Goal: Browse casually

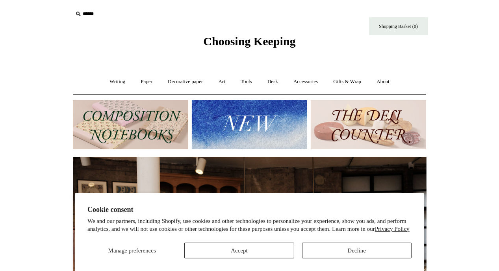
click at [253, 122] on img at bounding box center [249, 124] width 115 height 49
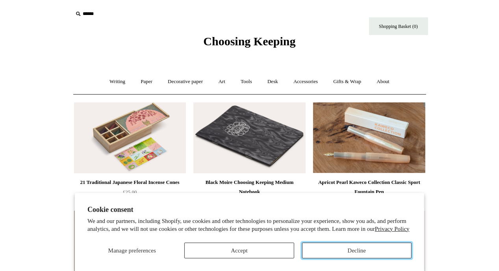
click at [334, 253] on button "Decline" at bounding box center [357, 251] width 110 height 16
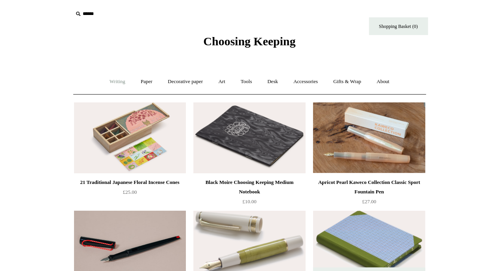
click at [121, 84] on link "Writing +" at bounding box center [117, 81] width 30 height 21
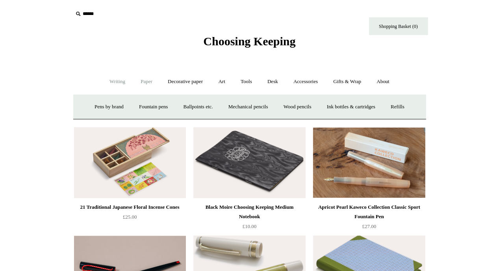
click at [150, 78] on link "Paper +" at bounding box center [147, 81] width 26 height 21
click at [139, 101] on link "Notebooks +" at bounding box center [139, 107] width 36 height 21
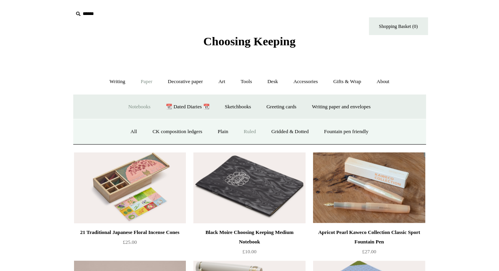
click at [251, 129] on link "Ruled" at bounding box center [250, 131] width 26 height 21
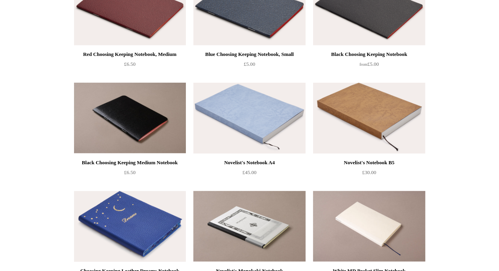
scroll to position [234, 0]
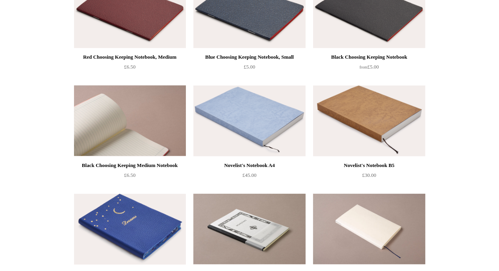
click at [142, 126] on img at bounding box center [130, 121] width 112 height 71
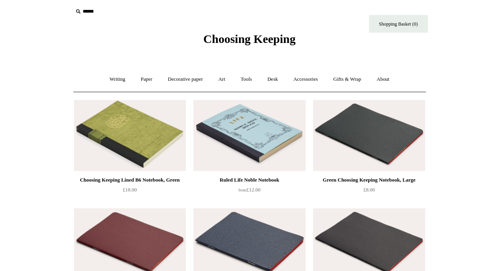
scroll to position [0, 0]
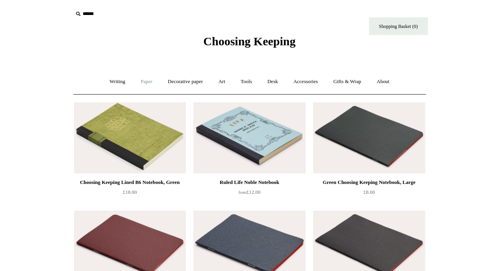
click at [139, 80] on link "Paper +" at bounding box center [147, 81] width 26 height 21
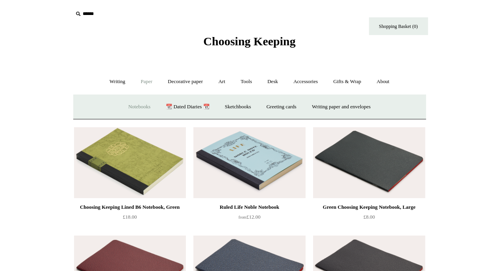
click at [132, 107] on link "Notebooks +" at bounding box center [139, 107] width 36 height 21
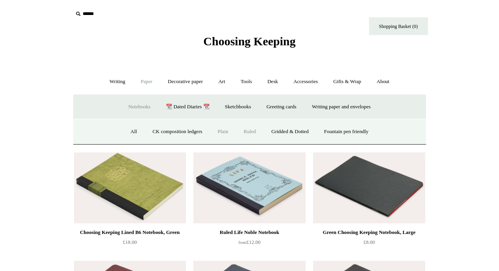
click at [221, 131] on link "Plain" at bounding box center [223, 131] width 25 height 21
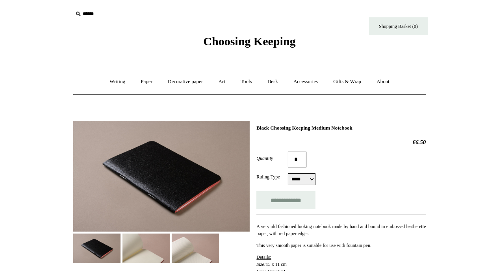
click at [192, 184] on img at bounding box center [161, 176] width 177 height 111
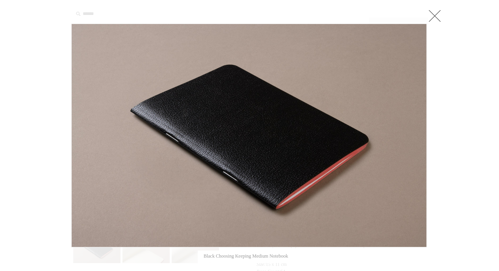
click at [436, 19] on link at bounding box center [435, 16] width 16 height 16
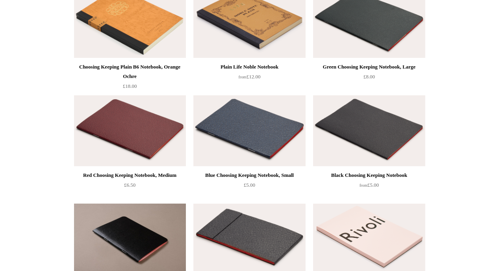
scroll to position [137, 0]
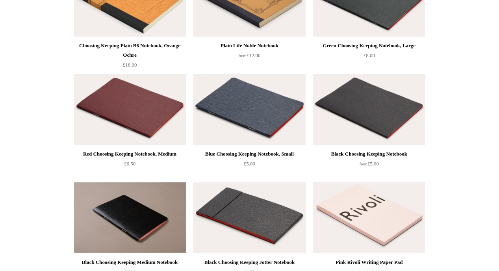
click at [259, 202] on img at bounding box center [250, 217] width 112 height 71
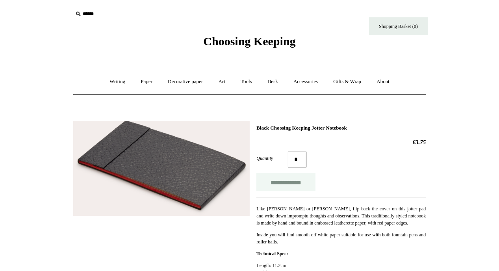
click at [300, 184] on input "**********" at bounding box center [286, 182] width 59 height 18
type input "**********"
click at [222, 37] on span "Choosing Keeping" at bounding box center [249, 41] width 92 height 13
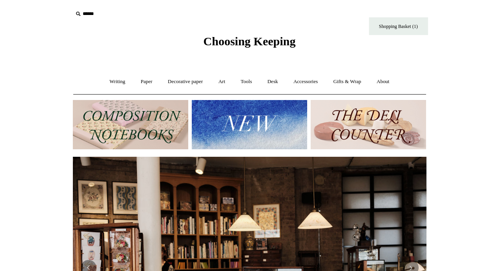
click at [391, 125] on img at bounding box center [368, 124] width 115 height 49
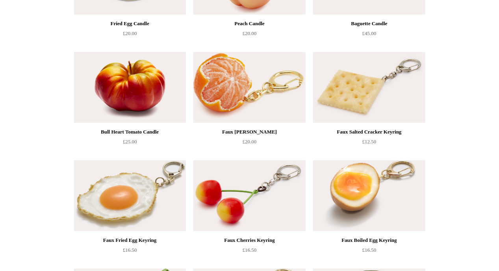
scroll to position [268, 0]
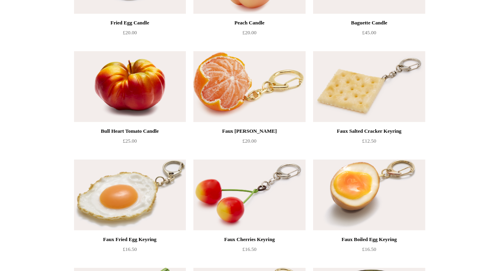
click at [284, 76] on img at bounding box center [250, 86] width 112 height 71
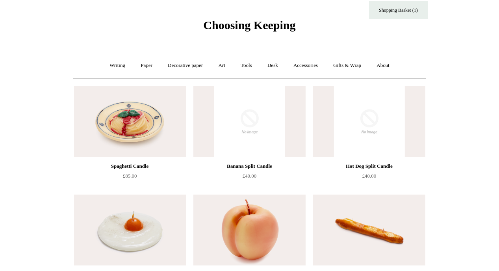
scroll to position [0, 0]
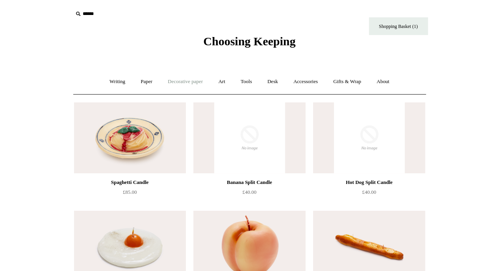
click at [194, 88] on link "Decorative paper +" at bounding box center [185, 81] width 49 height 21
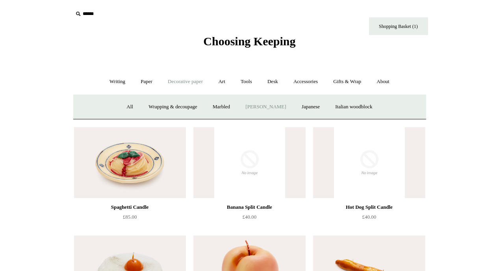
click at [266, 112] on link "[PERSON_NAME]" at bounding box center [265, 107] width 55 height 21
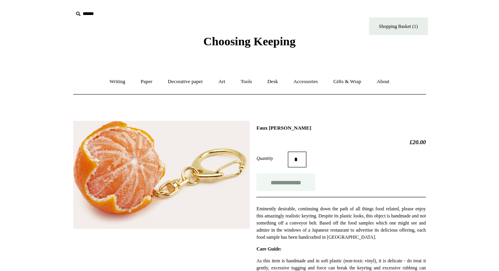
click at [299, 186] on input "**********" at bounding box center [286, 182] width 59 height 18
type input "**********"
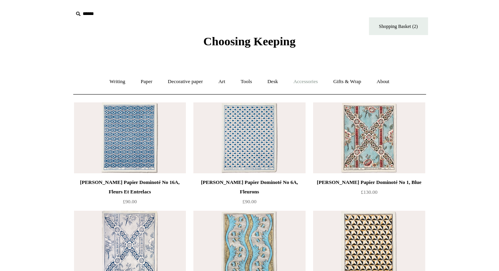
click at [307, 83] on link "Accessories +" at bounding box center [306, 81] width 39 height 21
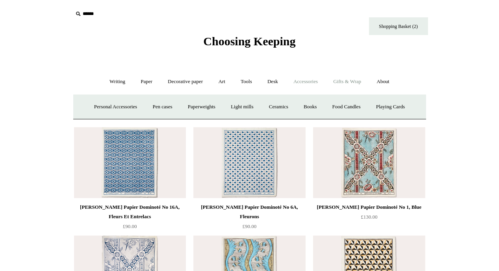
click at [356, 80] on link "Gifts & Wrap +" at bounding box center [347, 81] width 42 height 21
click at [334, 108] on link "Stickers" at bounding box center [331, 107] width 31 height 21
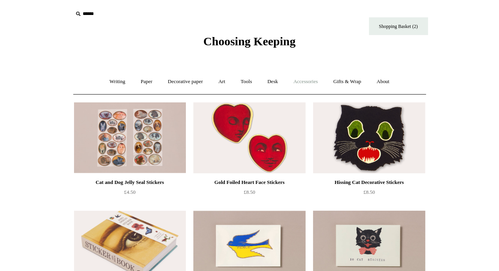
click at [312, 86] on link "Accessories +" at bounding box center [306, 81] width 39 height 21
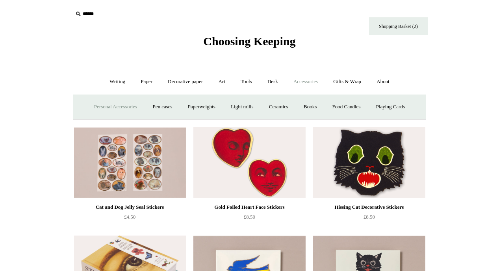
click at [120, 112] on link "Personal Accessories +" at bounding box center [115, 107] width 57 height 21
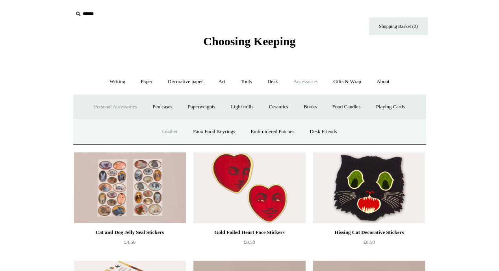
click at [156, 128] on link "Leather" at bounding box center [170, 131] width 30 height 21
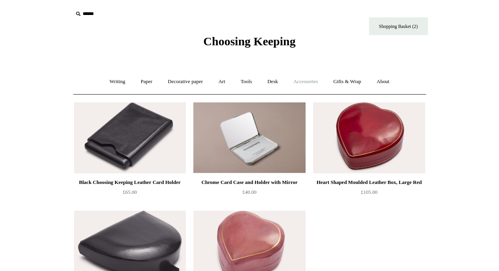
click at [314, 87] on link "Accessories +" at bounding box center [306, 81] width 39 height 21
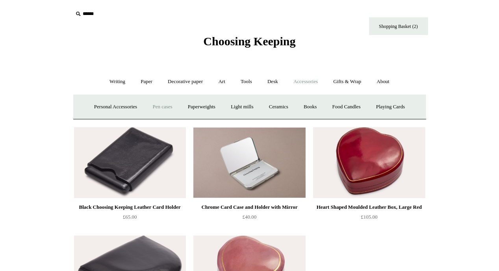
click at [151, 107] on link "Pen cases" at bounding box center [162, 107] width 34 height 21
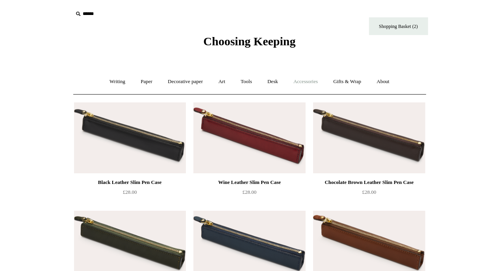
click at [322, 82] on link "Accessories +" at bounding box center [306, 81] width 39 height 21
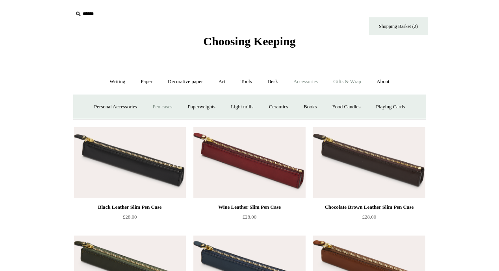
click at [353, 87] on link "Gifts & Wrap +" at bounding box center [347, 81] width 42 height 21
click at [371, 108] on link "Gifts +" at bounding box center [361, 107] width 24 height 21
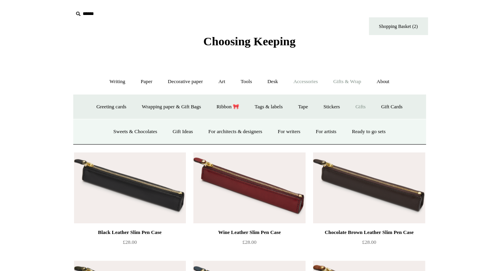
click at [322, 90] on link "Accessories +" at bounding box center [306, 81] width 39 height 21
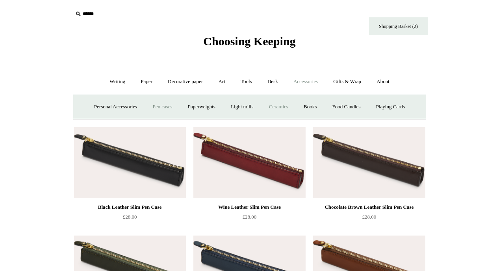
click at [287, 108] on link "Ceramics +" at bounding box center [279, 107] width 34 height 21
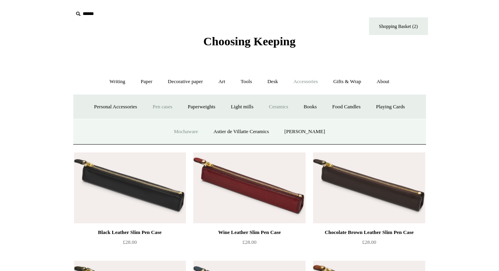
click at [189, 134] on link "Mochaware" at bounding box center [186, 131] width 38 height 21
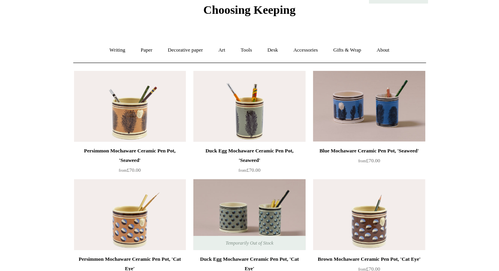
scroll to position [31, 0]
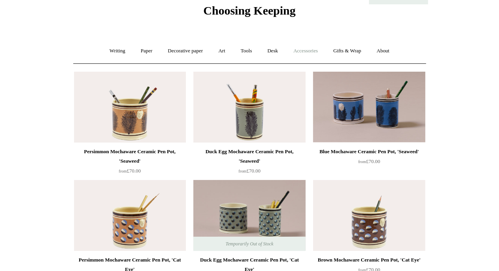
click at [303, 53] on link "Accessories +" at bounding box center [306, 51] width 39 height 21
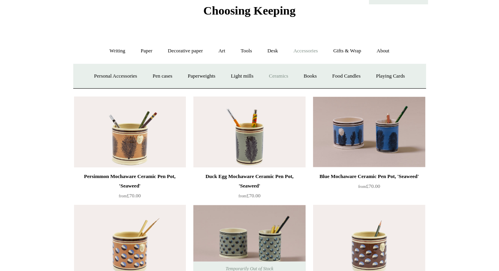
click at [282, 70] on link "Ceramics +" at bounding box center [279, 76] width 34 height 21
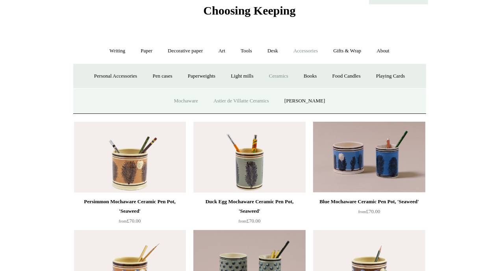
click at [263, 97] on link "Astier de Villatte Ceramics" at bounding box center [242, 101] width 70 height 21
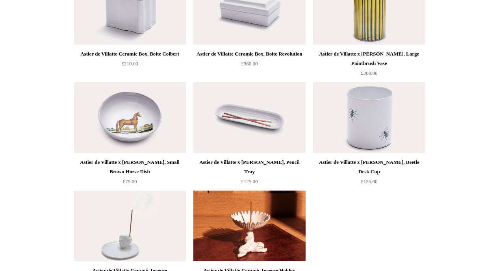
scroll to position [410, 0]
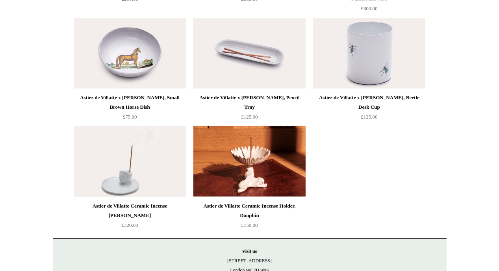
click at [168, 151] on img at bounding box center [130, 161] width 112 height 71
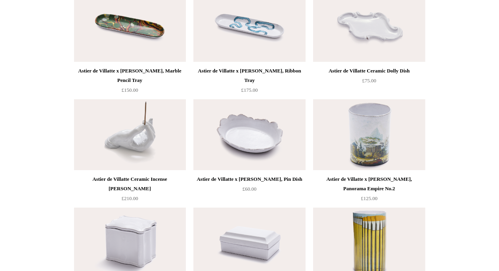
scroll to position [32, 0]
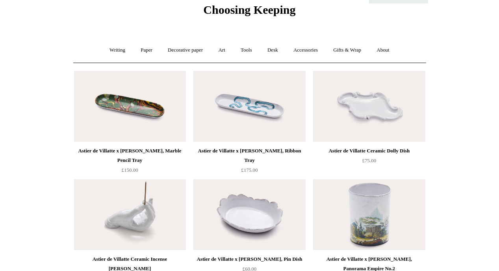
click at [390, 222] on img at bounding box center [369, 214] width 112 height 71
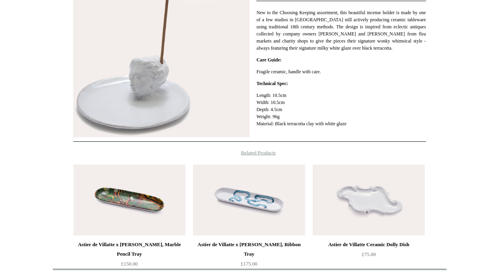
scroll to position [221, 0]
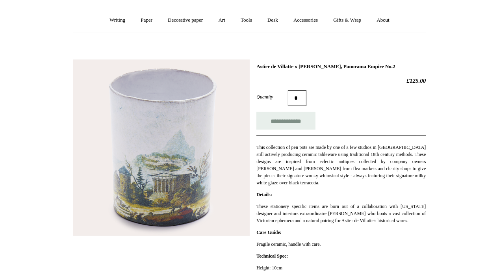
scroll to position [63, 0]
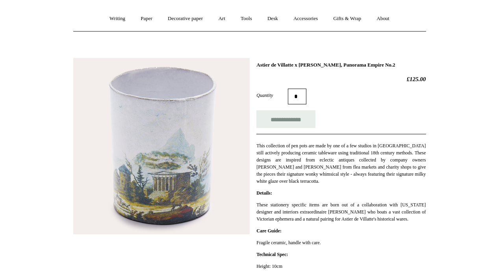
click at [208, 178] on img at bounding box center [161, 146] width 177 height 177
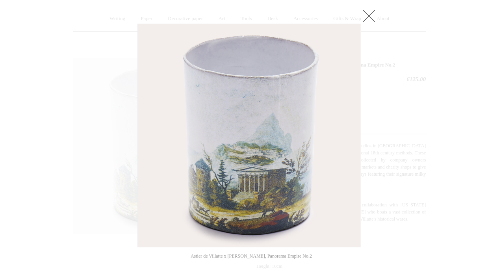
click at [370, 16] on link at bounding box center [369, 16] width 16 height 16
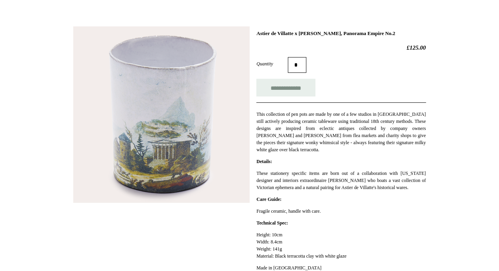
scroll to position [47, 0]
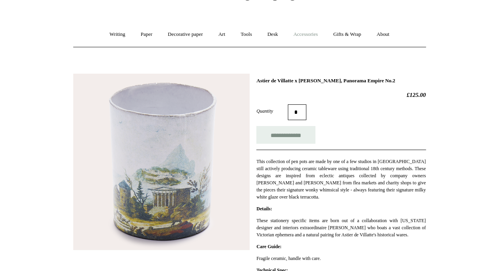
click at [303, 34] on link "Accessories +" at bounding box center [306, 34] width 39 height 21
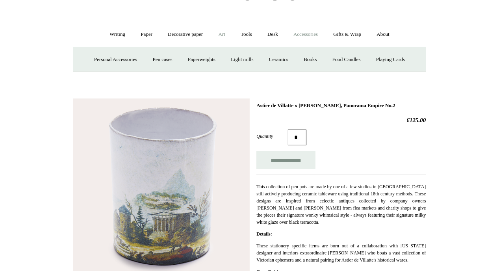
click at [221, 39] on link "Art +" at bounding box center [222, 34] width 21 height 21
click at [205, 35] on link "Decorative paper +" at bounding box center [185, 34] width 49 height 21
click at [113, 38] on link "Writing +" at bounding box center [117, 34] width 30 height 21
click at [113, 38] on link "Writing -" at bounding box center [117, 34] width 30 height 21
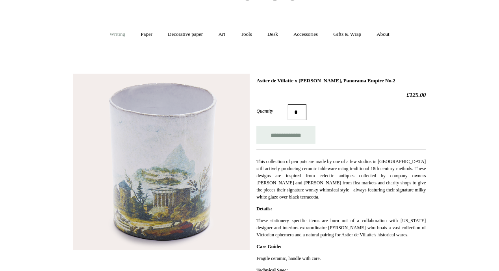
click at [113, 38] on link "Writing +" at bounding box center [117, 34] width 30 height 21
